Goal: Task Accomplishment & Management: Use online tool/utility

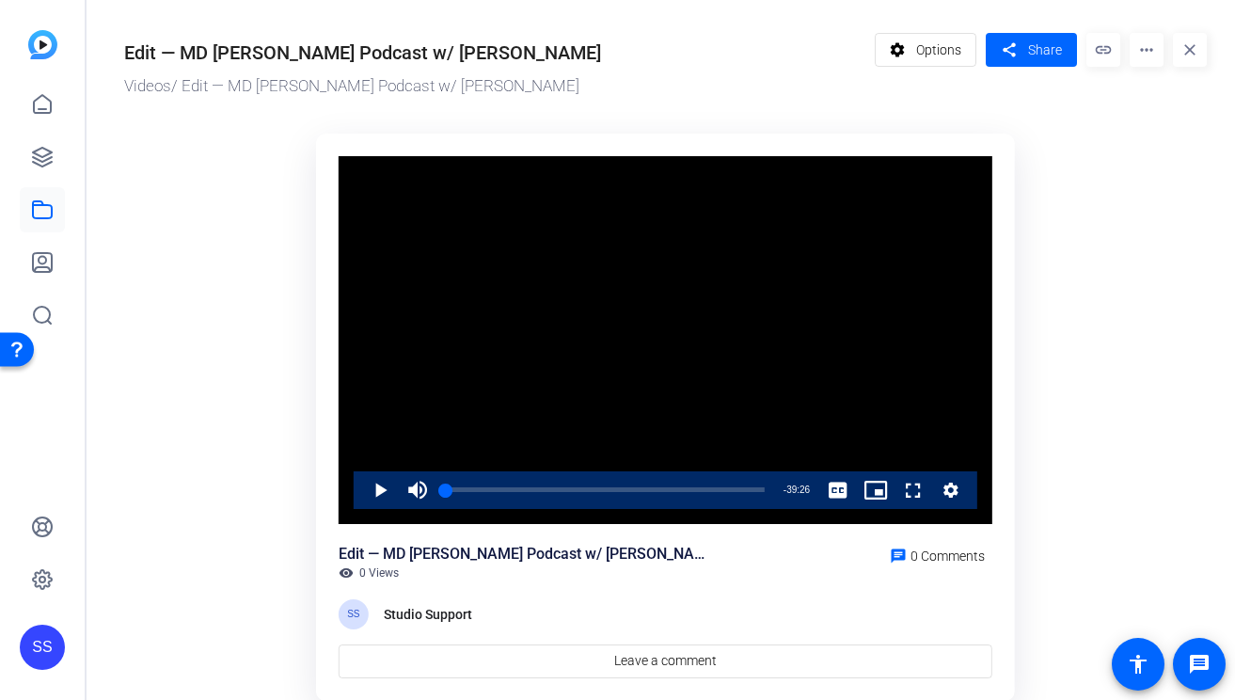
drag, startPoint x: 44, startPoint y: 154, endPoint x: 1054, endPoint y: 5, distance: 1021.1
click at [0, 0] on div "SS" at bounding box center [42, 350] width 85 height 700
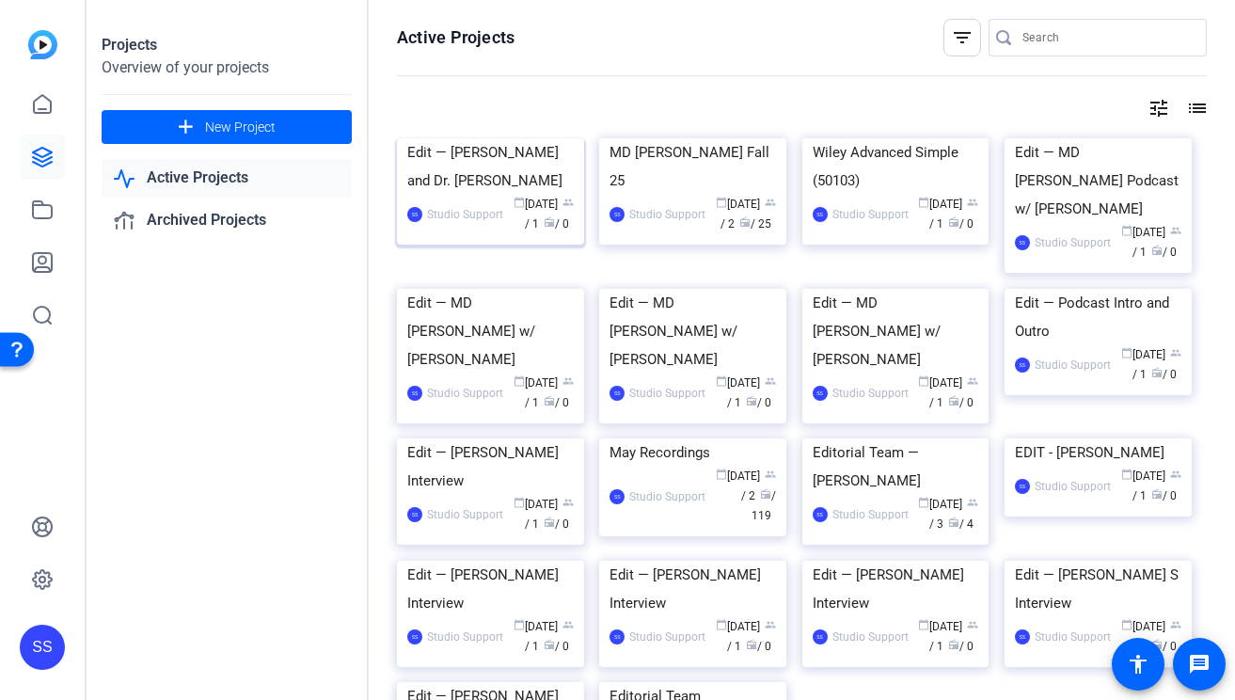
click at [518, 195] on div "Edit — [PERSON_NAME] and Dr. [PERSON_NAME]" at bounding box center [490, 166] width 166 height 56
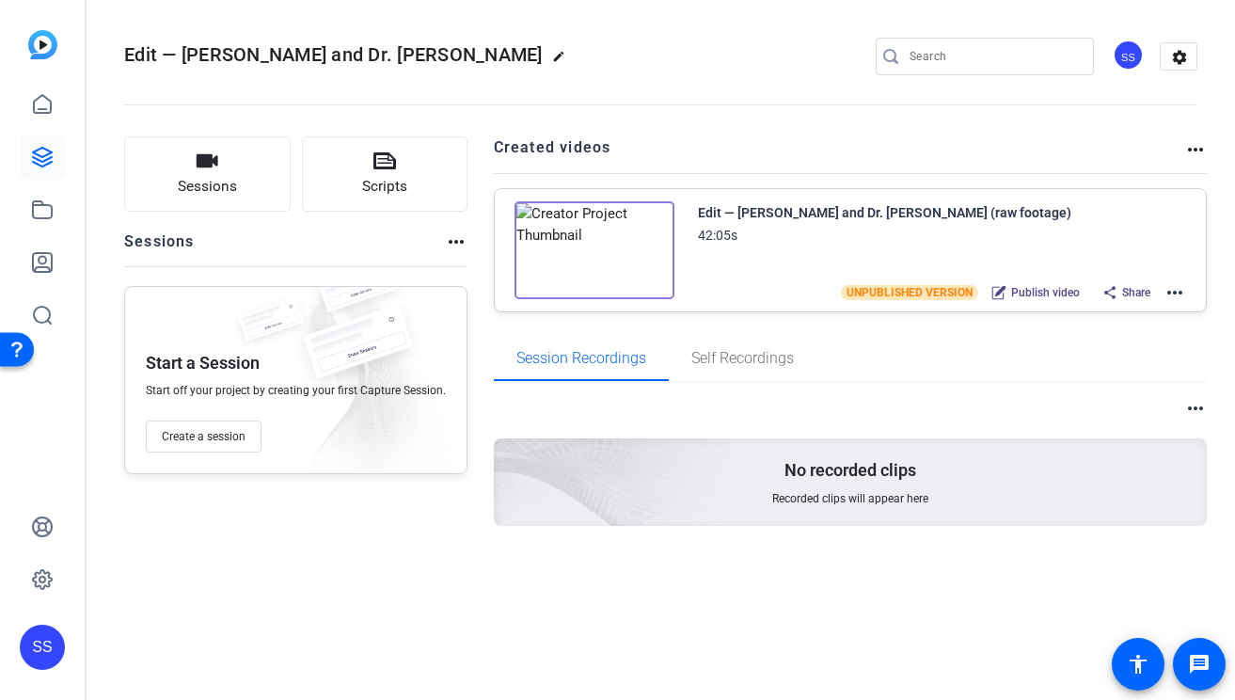
click at [1166, 290] on mat-icon "more_horiz" at bounding box center [1174, 292] width 23 height 23
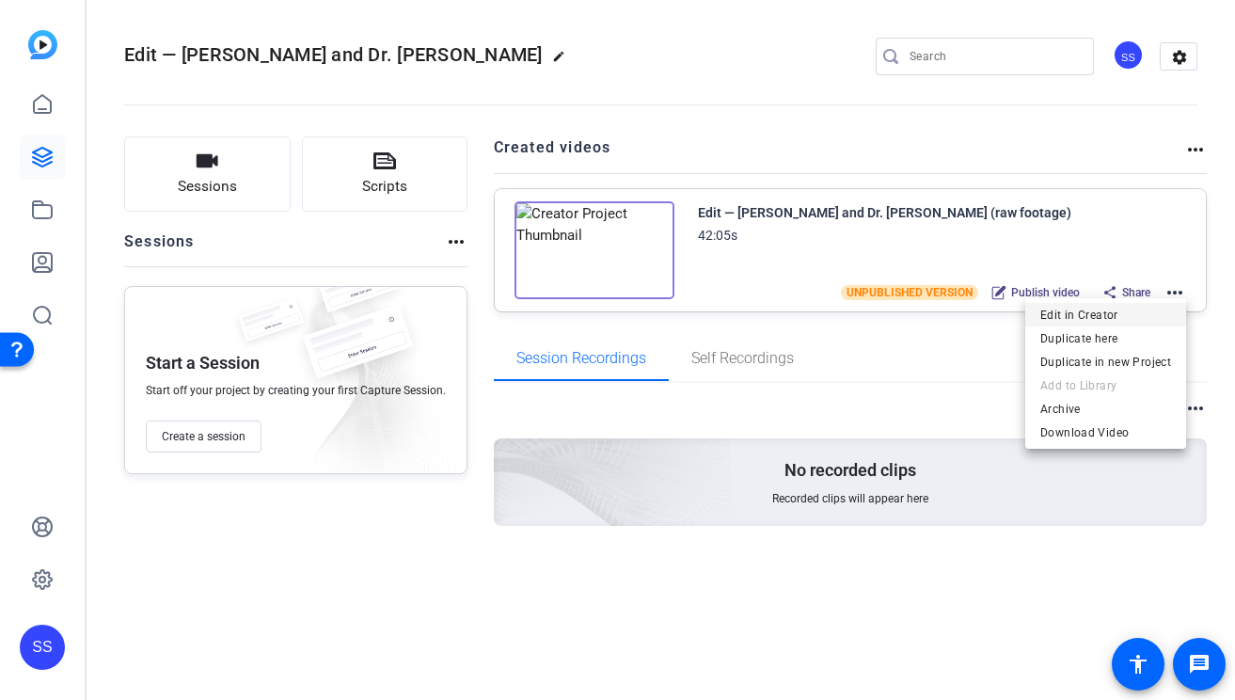
click at [1128, 320] on span "Edit in Creator" at bounding box center [1105, 315] width 131 height 23
